Goal: Navigation & Orientation: Find specific page/section

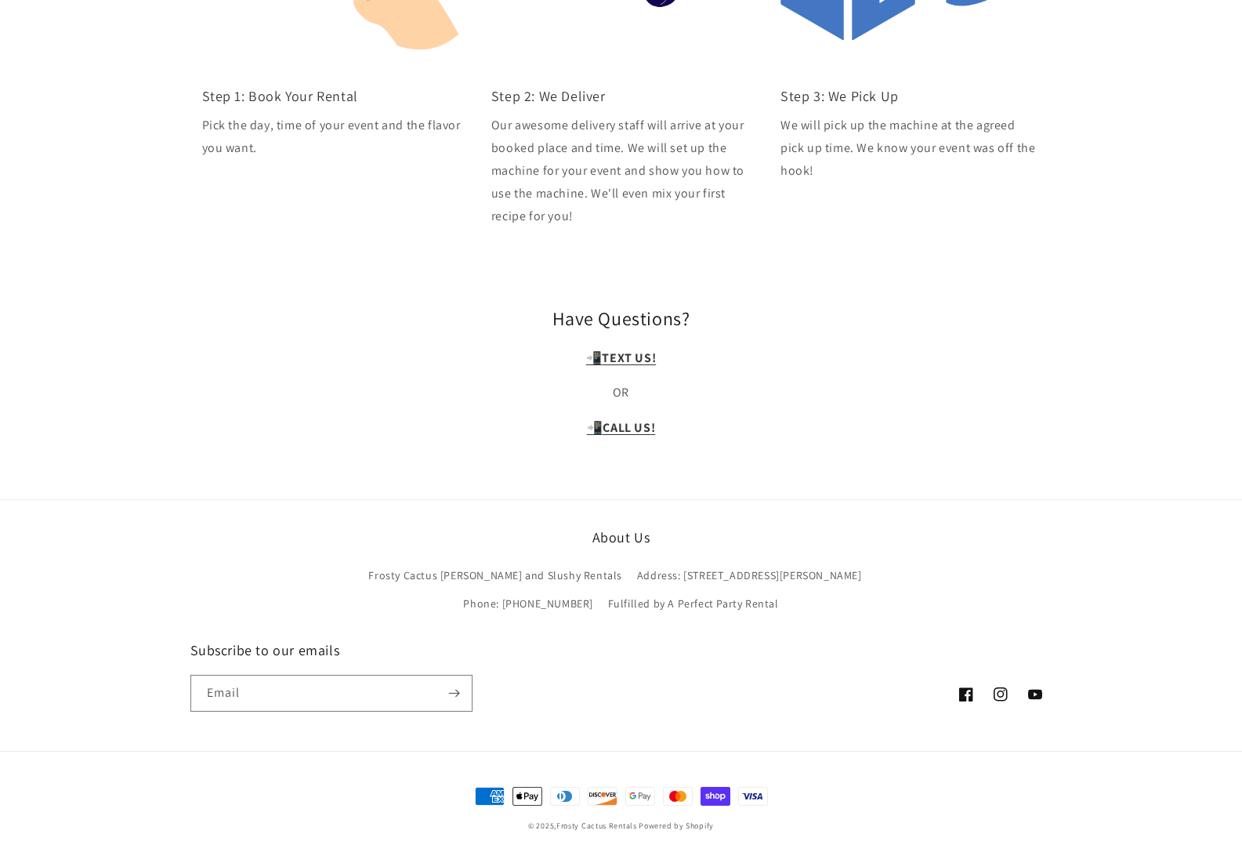
scroll to position [866, 0]
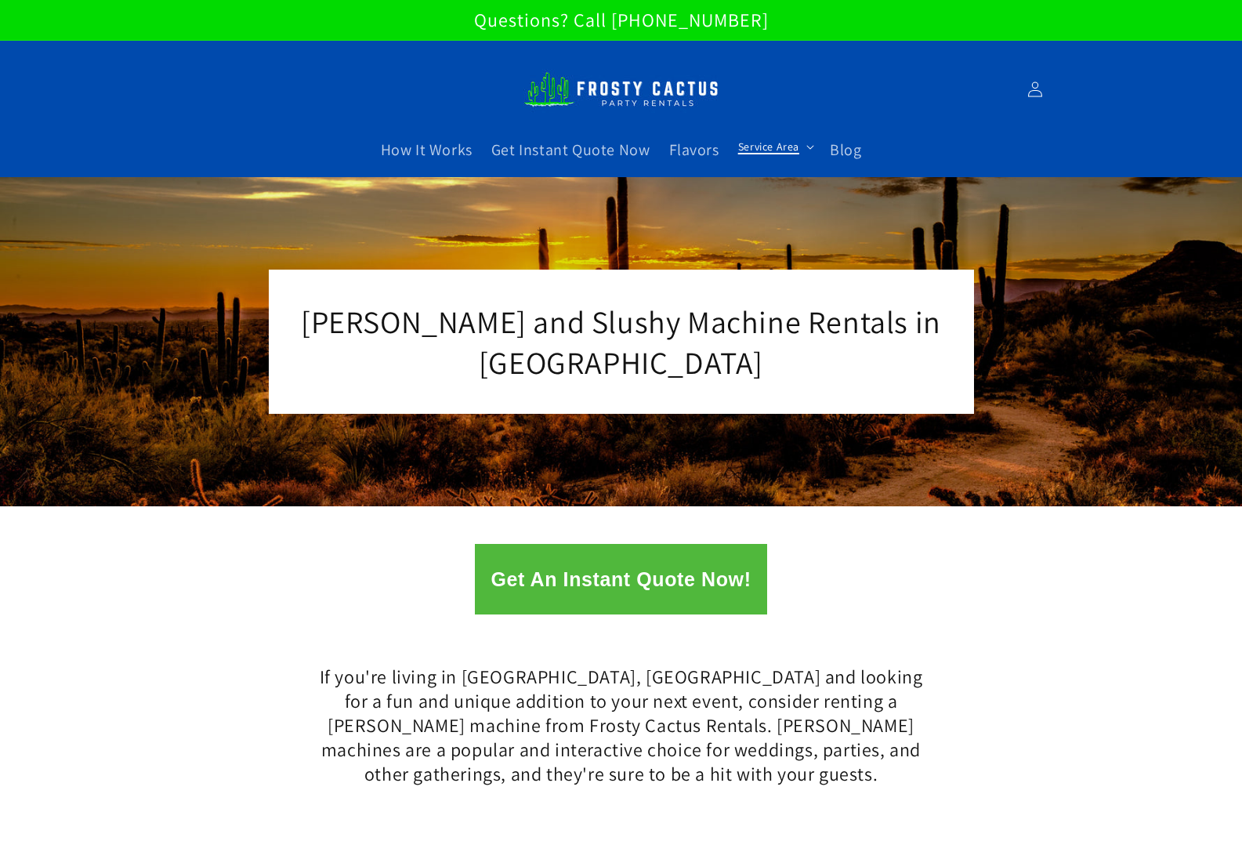
click at [788, 147] on span "Service Area" at bounding box center [768, 147] width 61 height 14
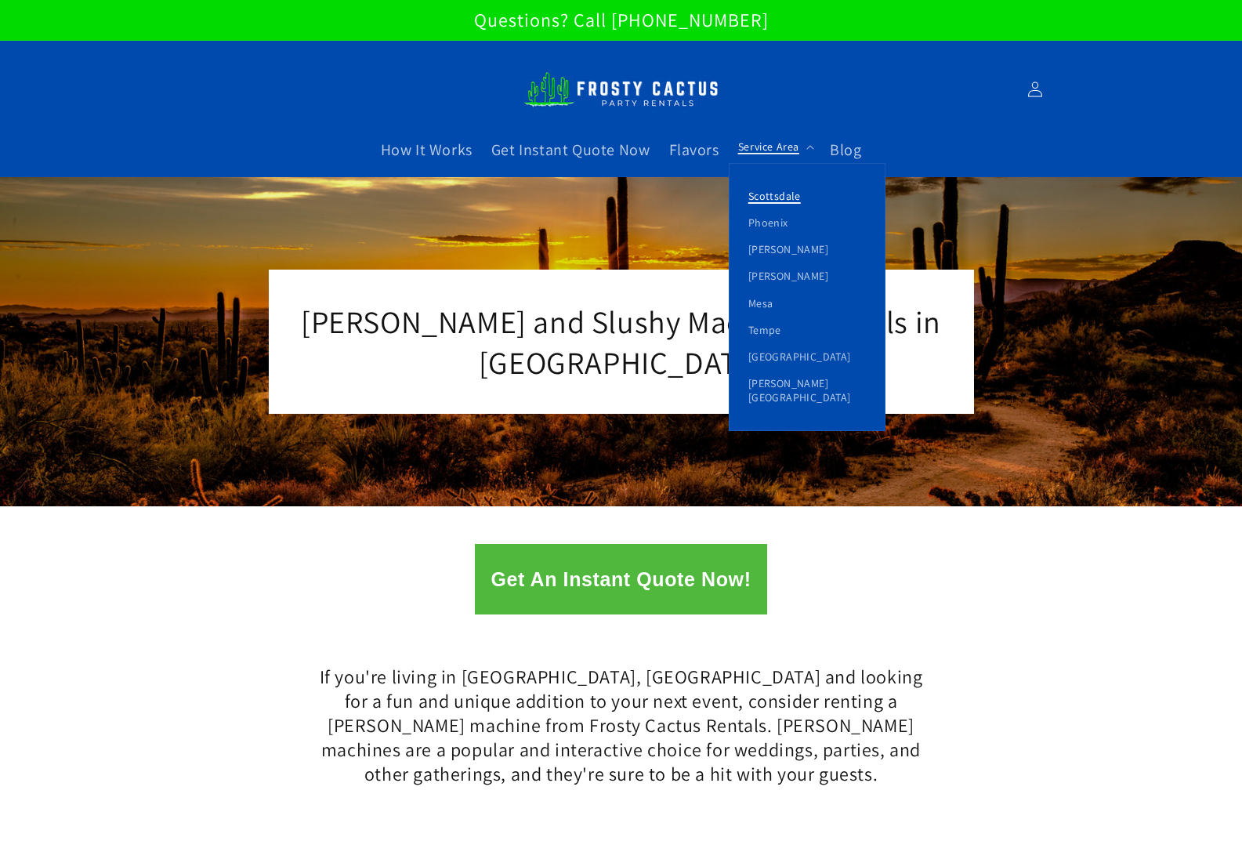
click at [773, 197] on link "Scottsdale" at bounding box center [807, 196] width 155 height 27
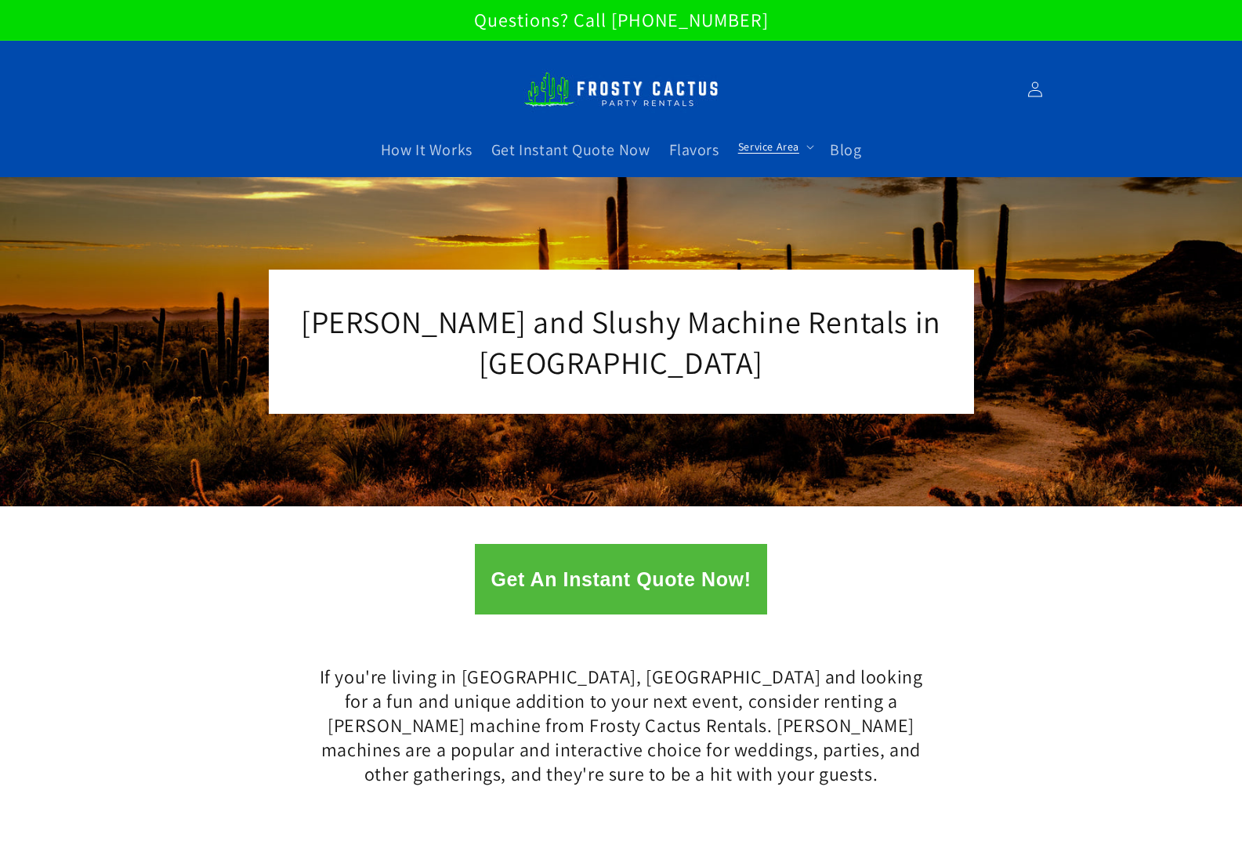
click at [432, 625] on div "If you're living in Scottsdale, AZ and looking for a fun and unique addition to…" at bounding box center [621, 727] width 1242 height 207
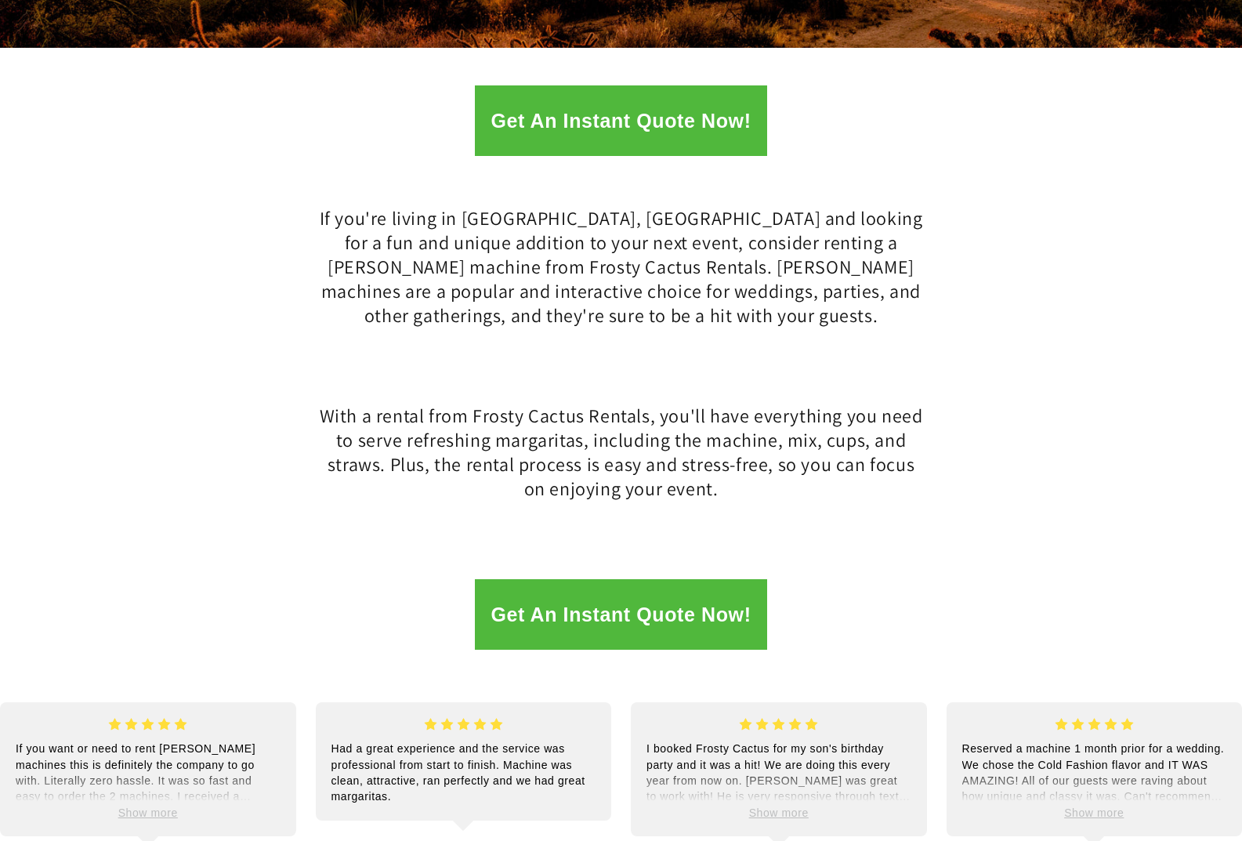
scroll to position [470, 0]
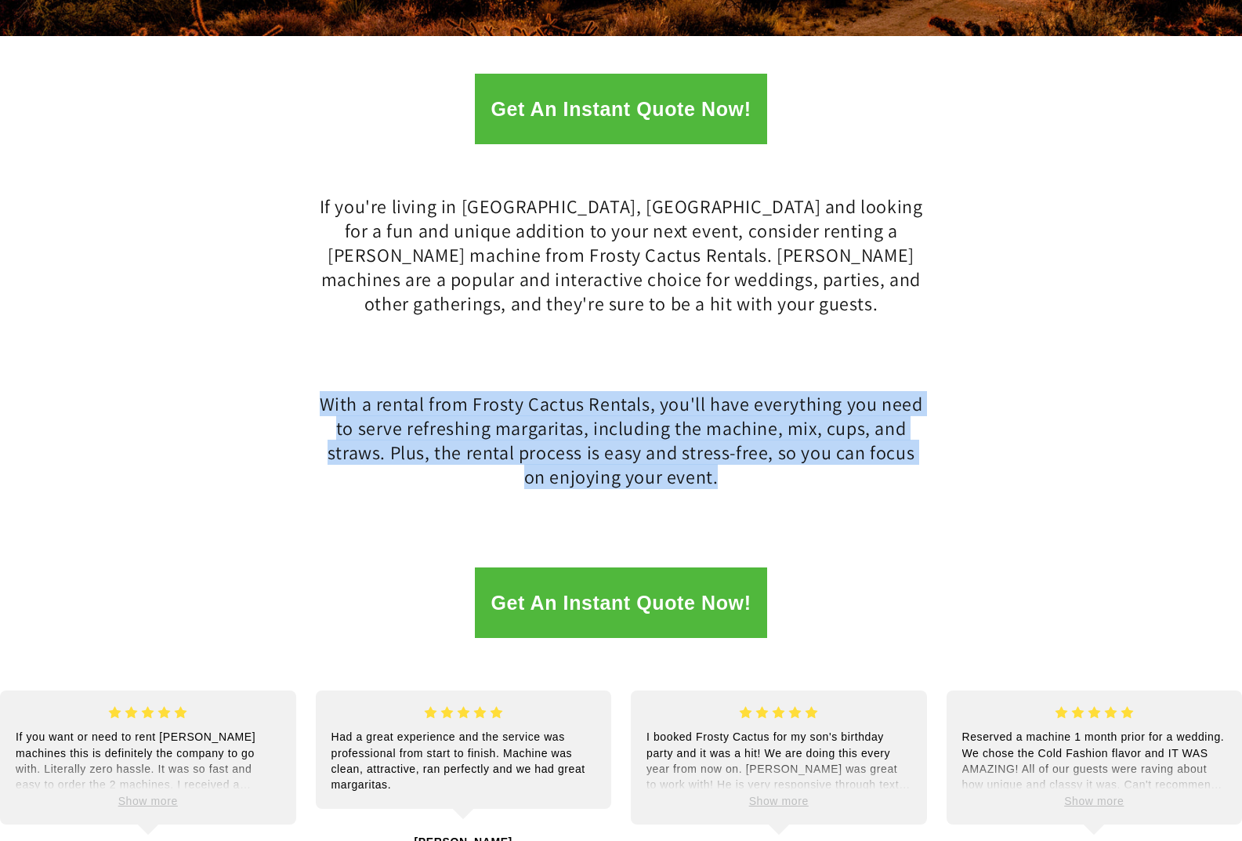
drag, startPoint x: 767, startPoint y: 488, endPoint x: 328, endPoint y: 410, distance: 445.8
click at [328, 410] on h2 "With a rental from Frosty Cactus Rentals, you'll have everything you need to se…" at bounding box center [621, 441] width 611 height 98
copy h2 "With a rental from Frosty Cactus Rentals, you'll have everything you need to se…"
click at [263, 343] on div "If you're living in Scottsdale, AZ and looking for a fun and unique addition to…" at bounding box center [621, 257] width 1242 height 207
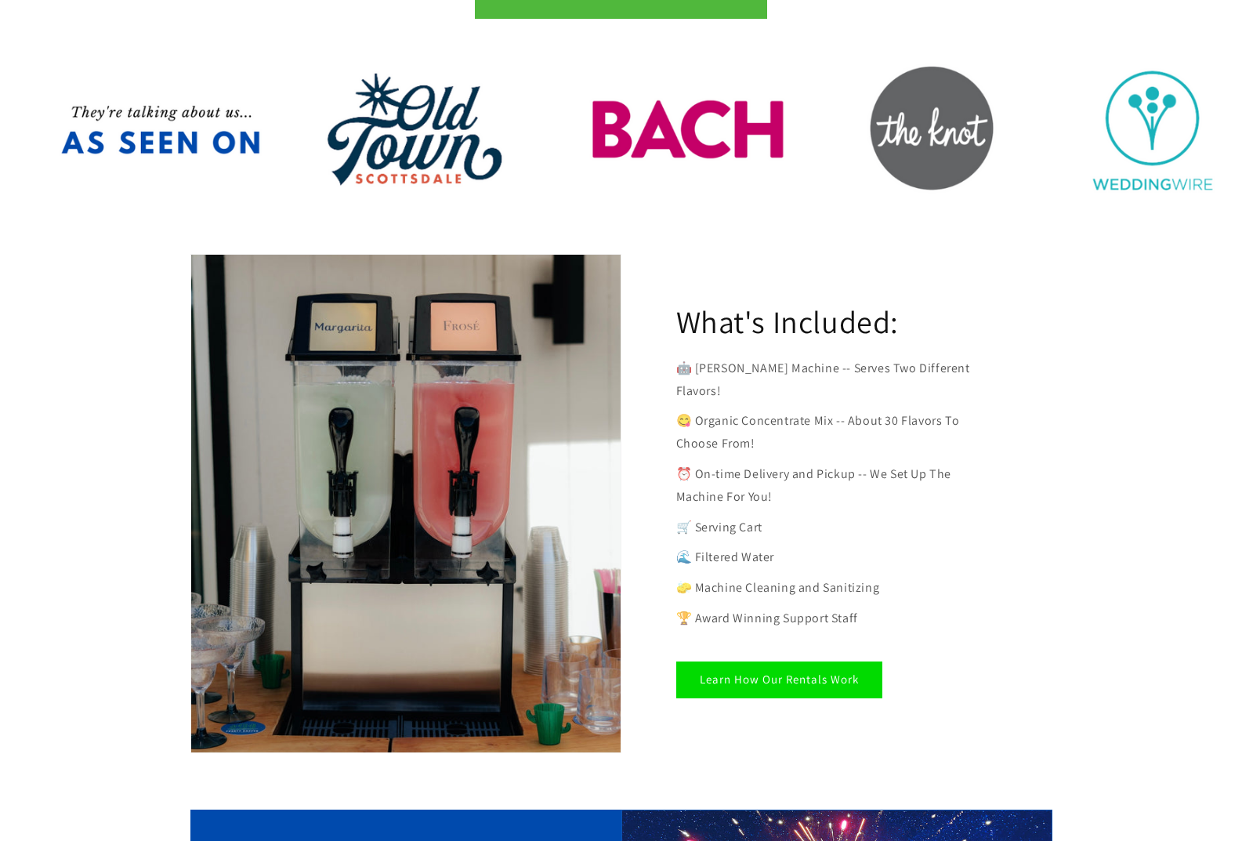
scroll to position [157, 0]
